Goal: Task Accomplishment & Management: Use online tool/utility

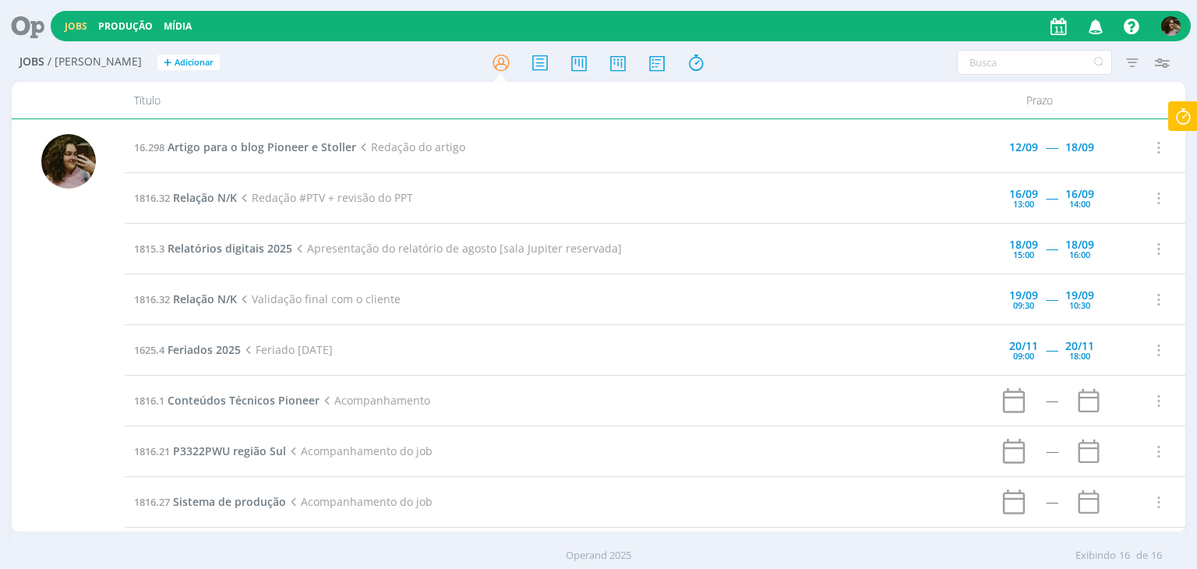
click at [1181, 115] on icon at bounding box center [1183, 116] width 28 height 30
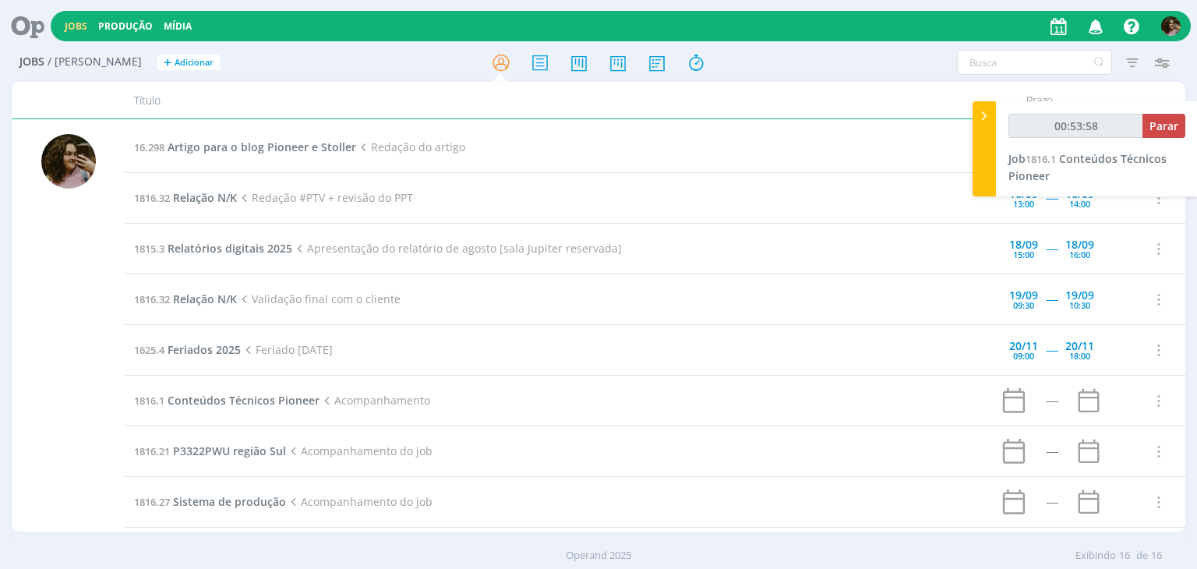
type input "00:53:59"
drag, startPoint x: 1152, startPoint y: 129, endPoint x: 1144, endPoint y: 132, distance: 8.4
click at [1148, 131] on button "Parar" at bounding box center [1163, 126] width 43 height 24
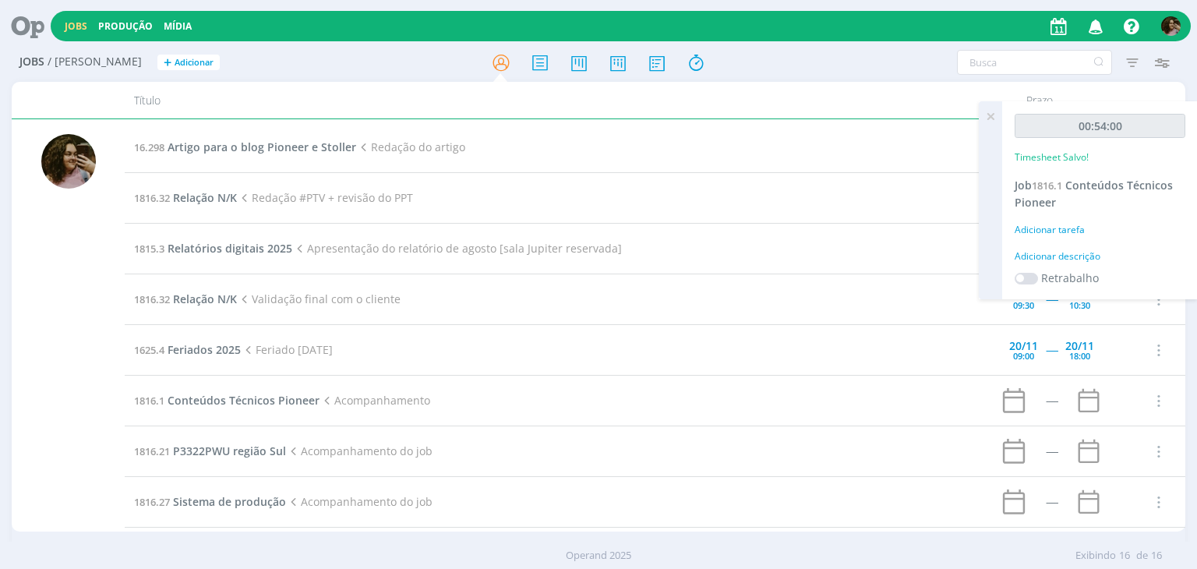
click at [1082, 259] on div "Adicionar descrição" at bounding box center [1099, 256] width 171 height 14
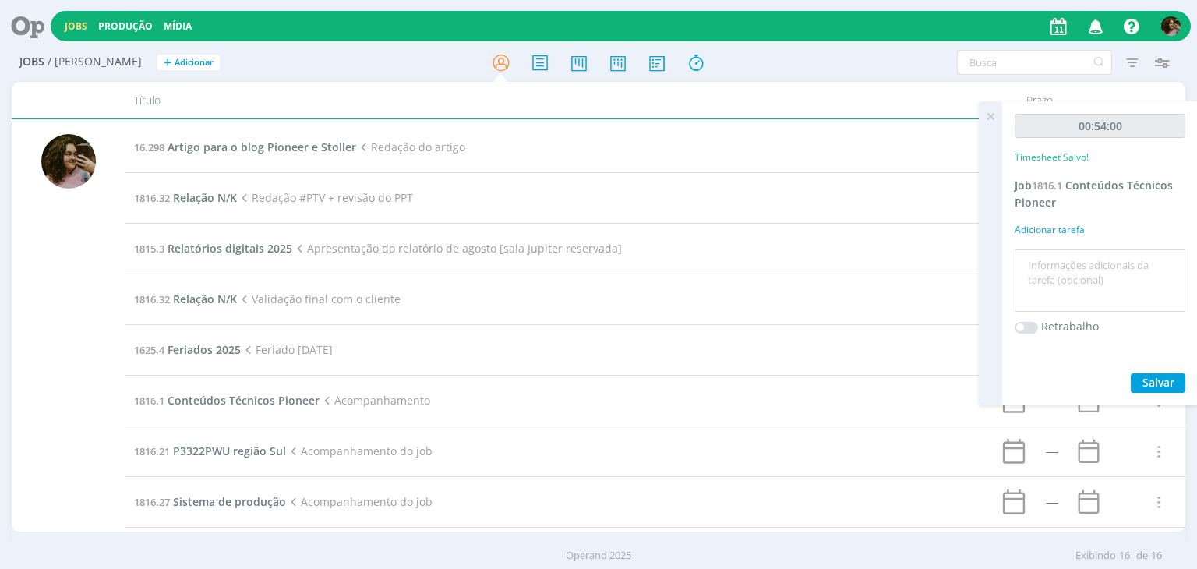
click at [1071, 270] on textarea at bounding box center [1099, 280] width 163 height 55
type textarea "Validação interna"
click at [1148, 390] on button "Salvar" at bounding box center [1157, 382] width 55 height 19
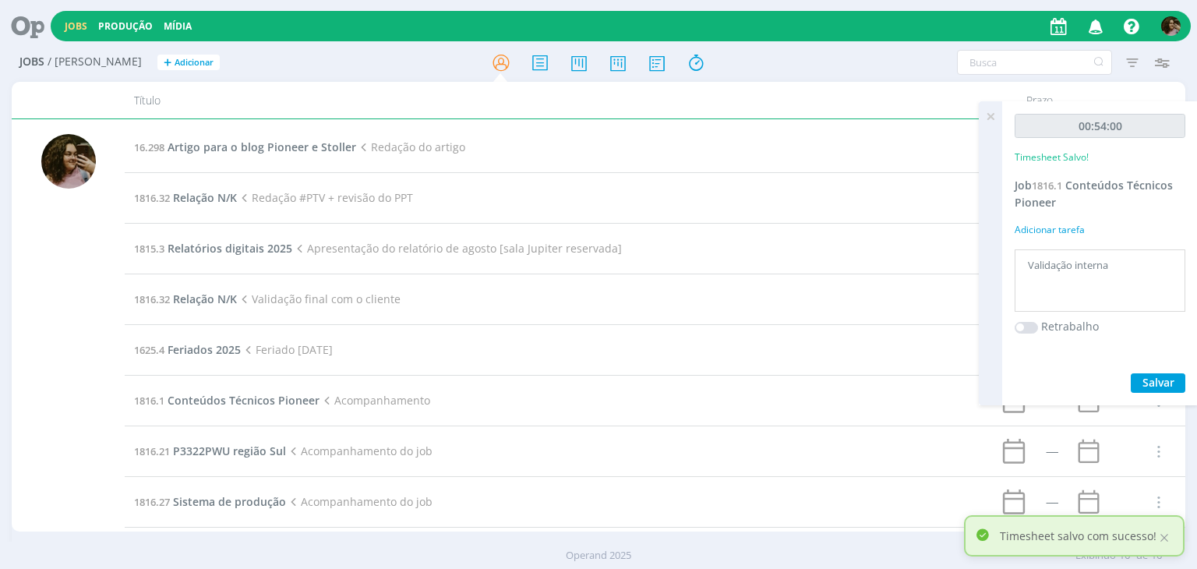
click at [991, 112] on icon at bounding box center [990, 116] width 28 height 30
